Goal: Navigation & Orientation: Understand site structure

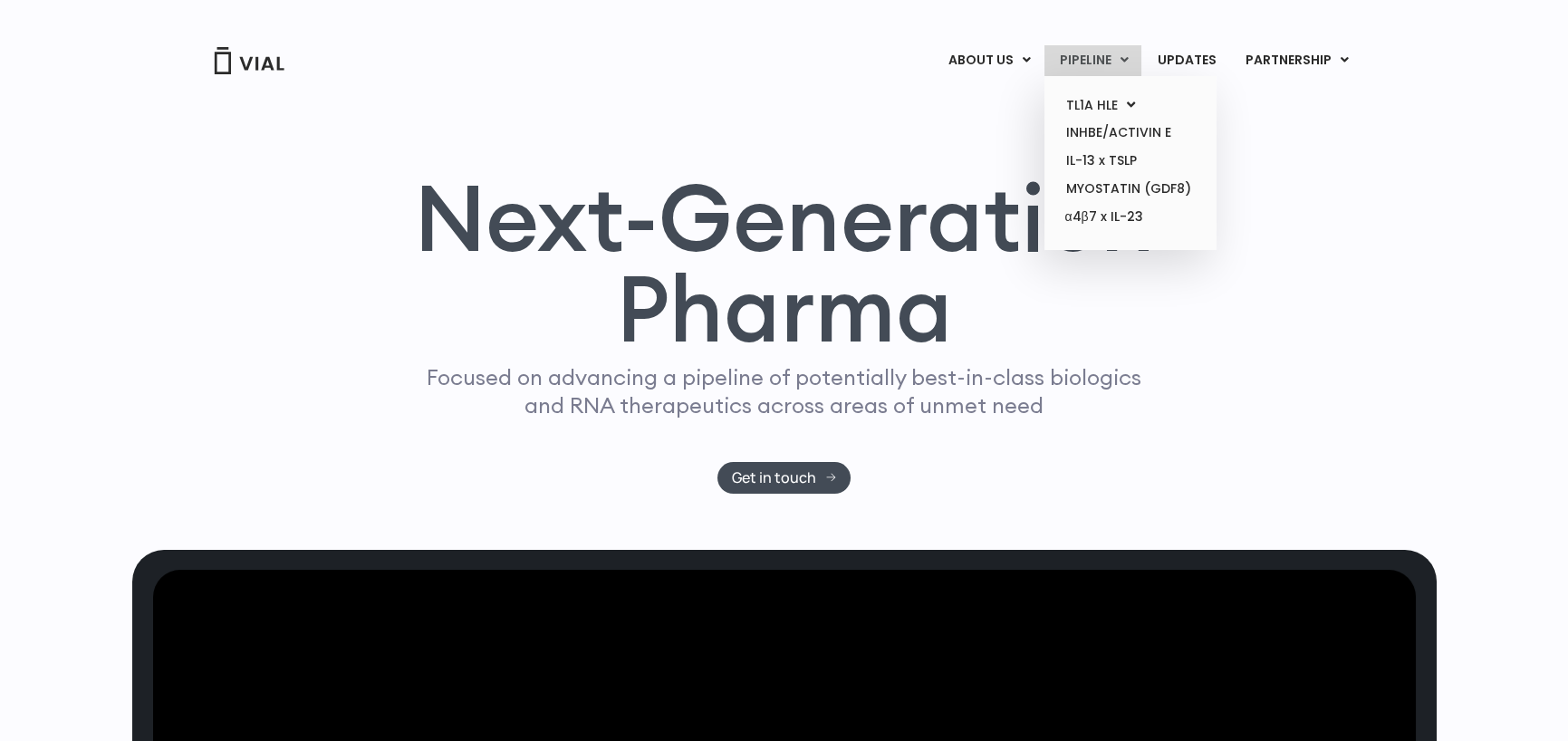
click at [1105, 58] on link "PIPELINE" at bounding box center [1093, 60] width 96 height 31
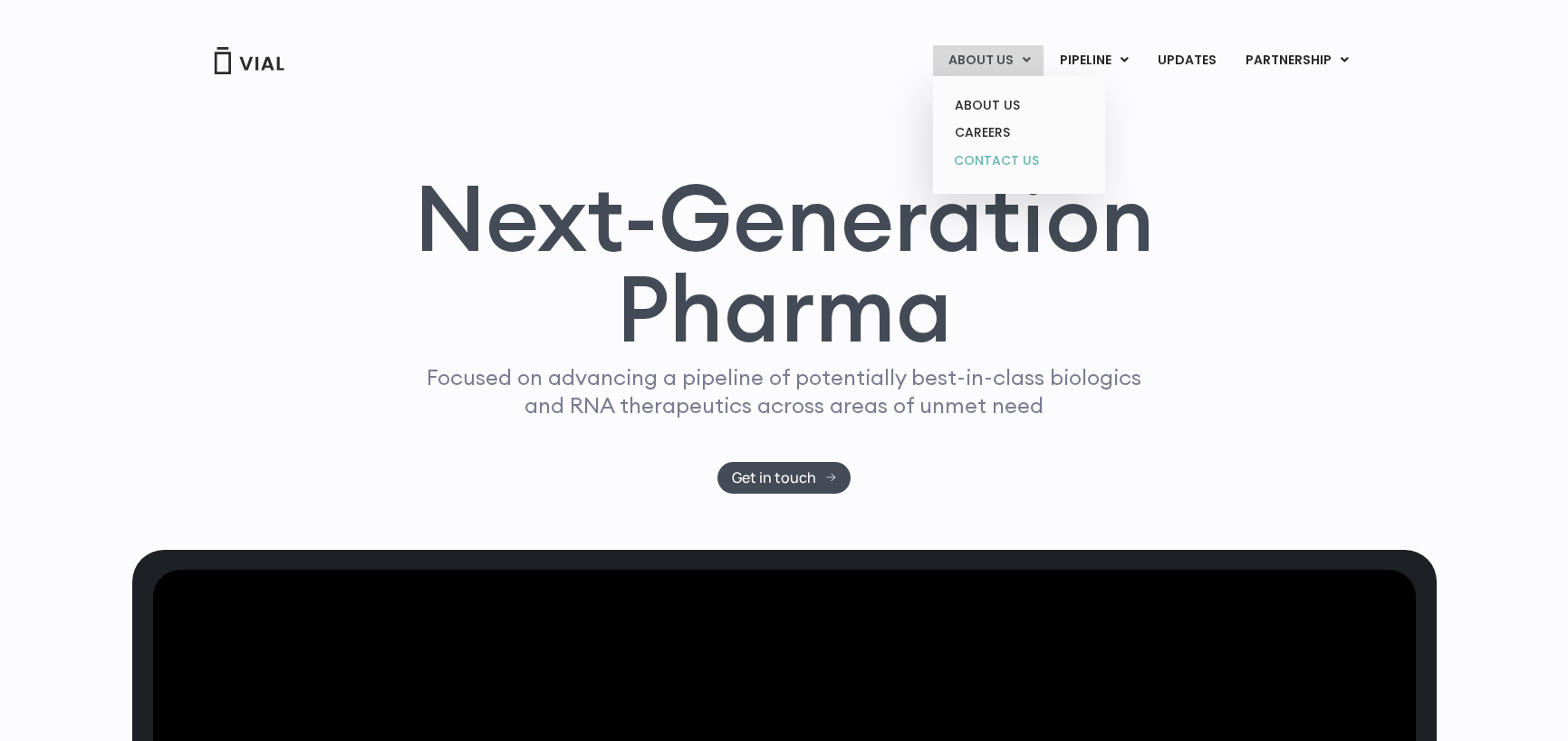
click at [996, 156] on link "CONTACT US" at bounding box center [1019, 160] width 158 height 29
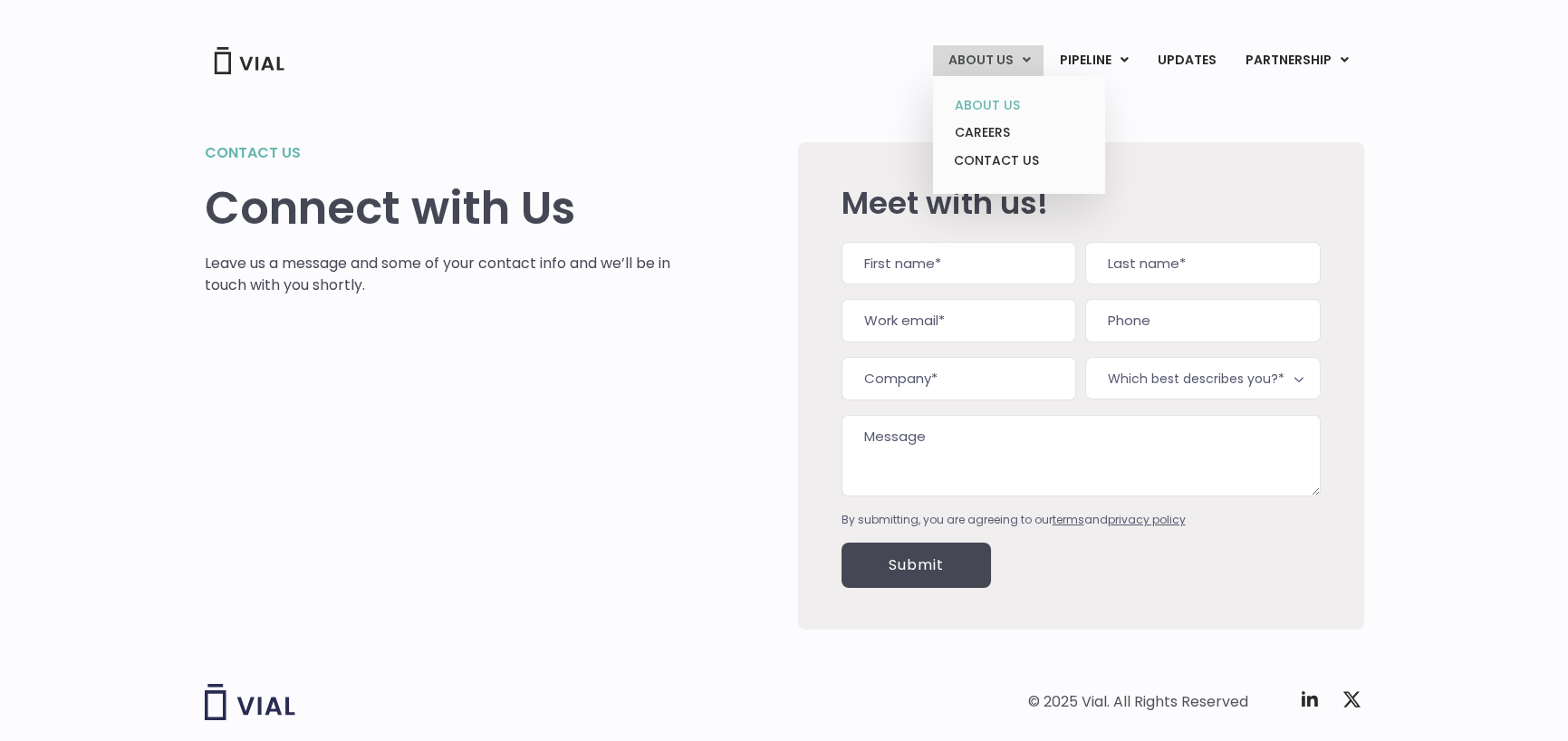
click at [1005, 101] on link "ABOUT US" at bounding box center [1019, 105] width 158 height 29
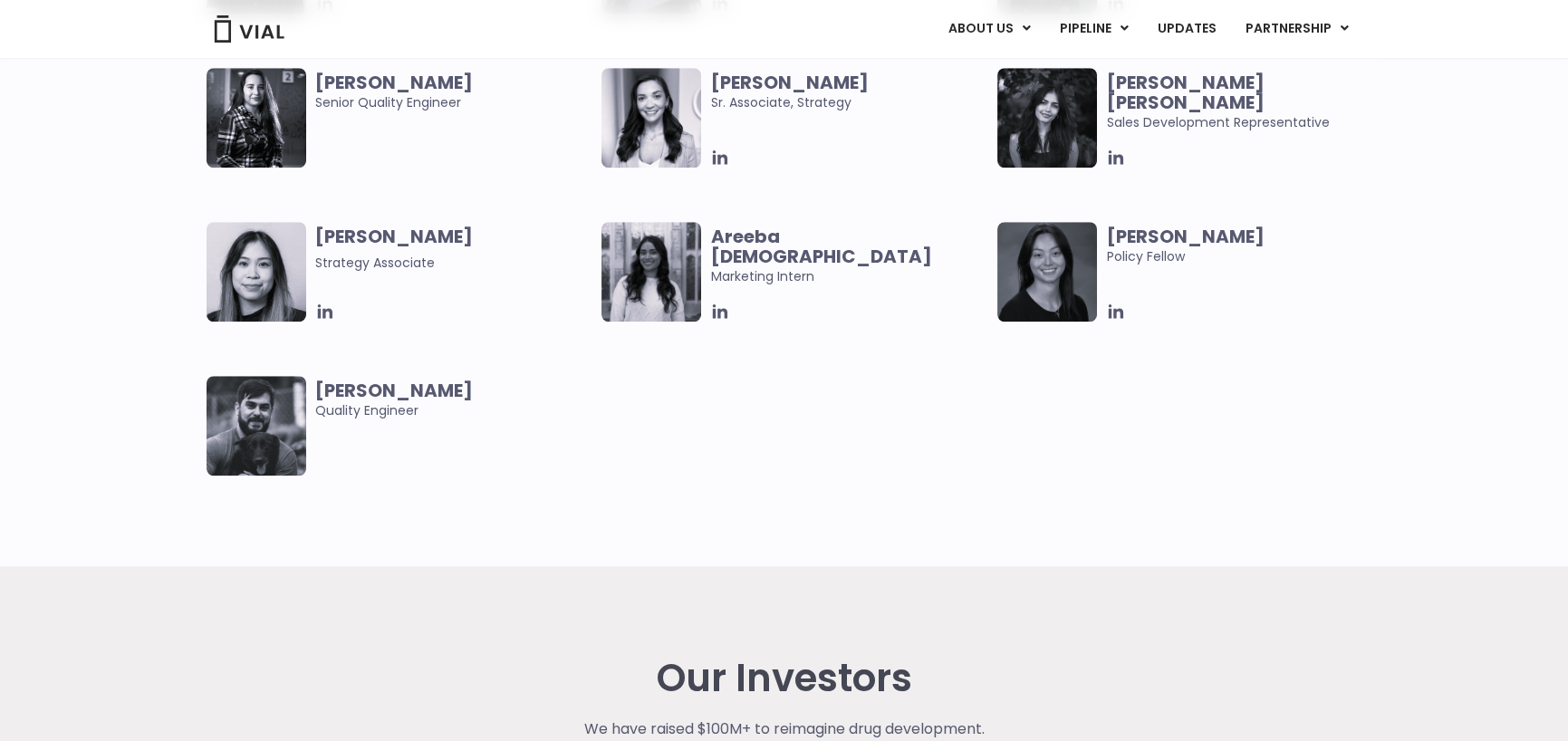
scroll to position [3804, 0]
